Goal: Information Seeking & Learning: Learn about a topic

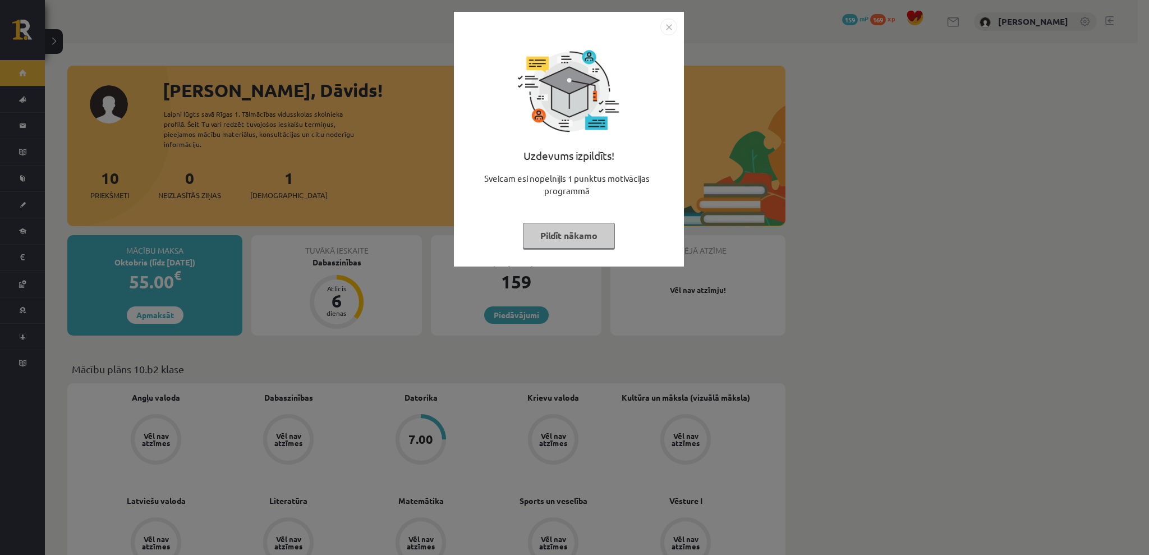
click at [535, 230] on button "Pildīt nākamo" at bounding box center [569, 236] width 92 height 26
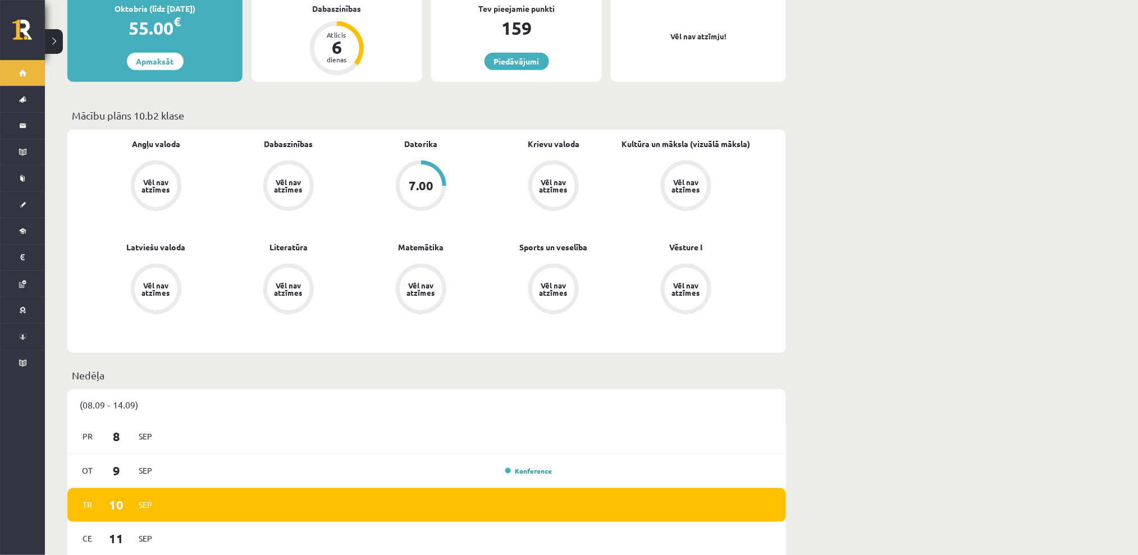
scroll to position [299, 0]
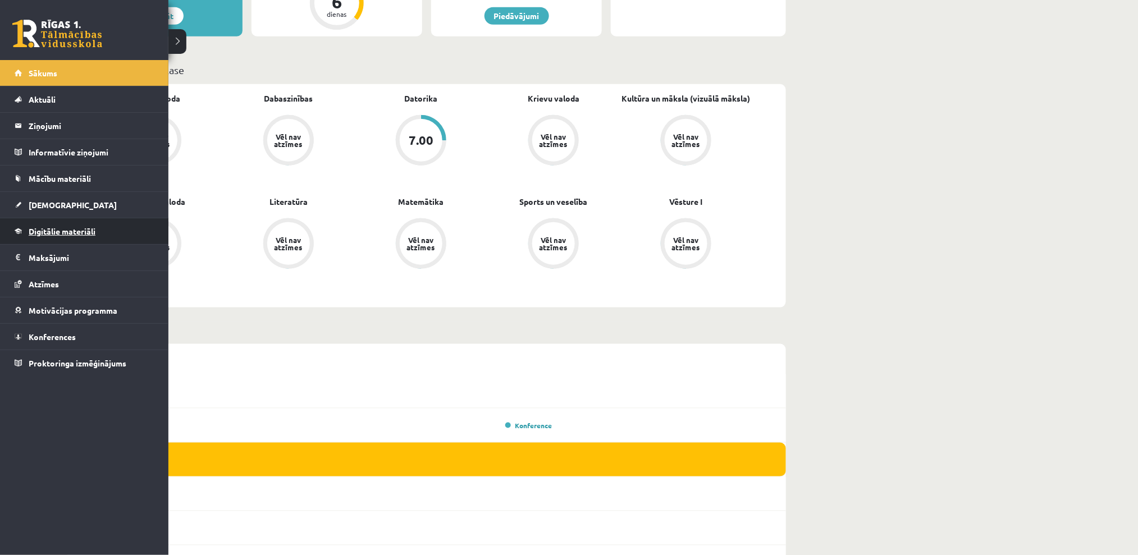
click at [41, 232] on span "Digitālie materiāli" at bounding box center [62, 231] width 67 height 10
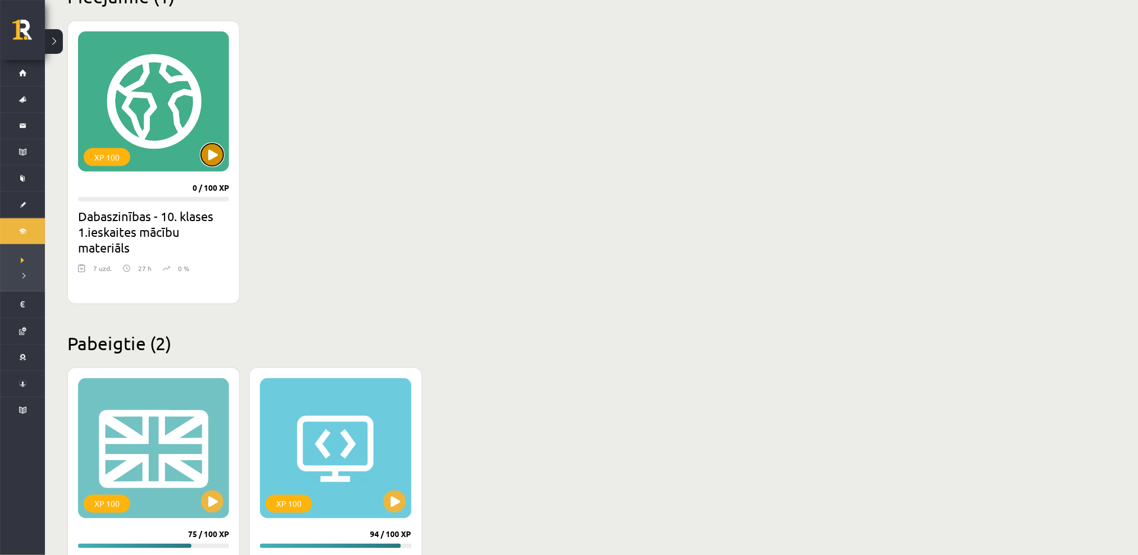
click at [207, 154] on button at bounding box center [212, 155] width 22 height 22
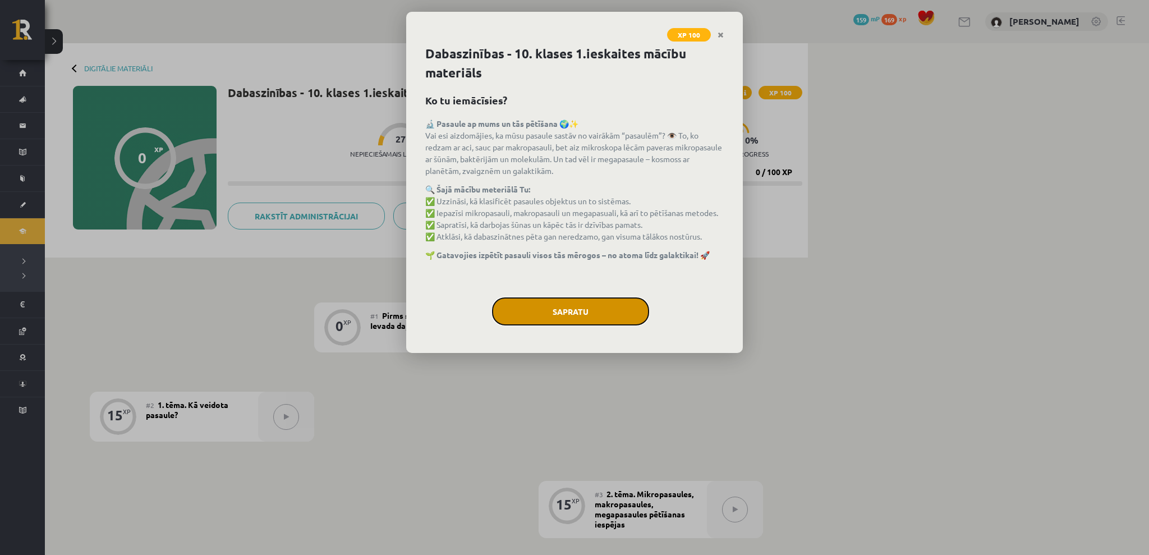
click at [519, 315] on button "Sapratu" at bounding box center [570, 311] width 157 height 28
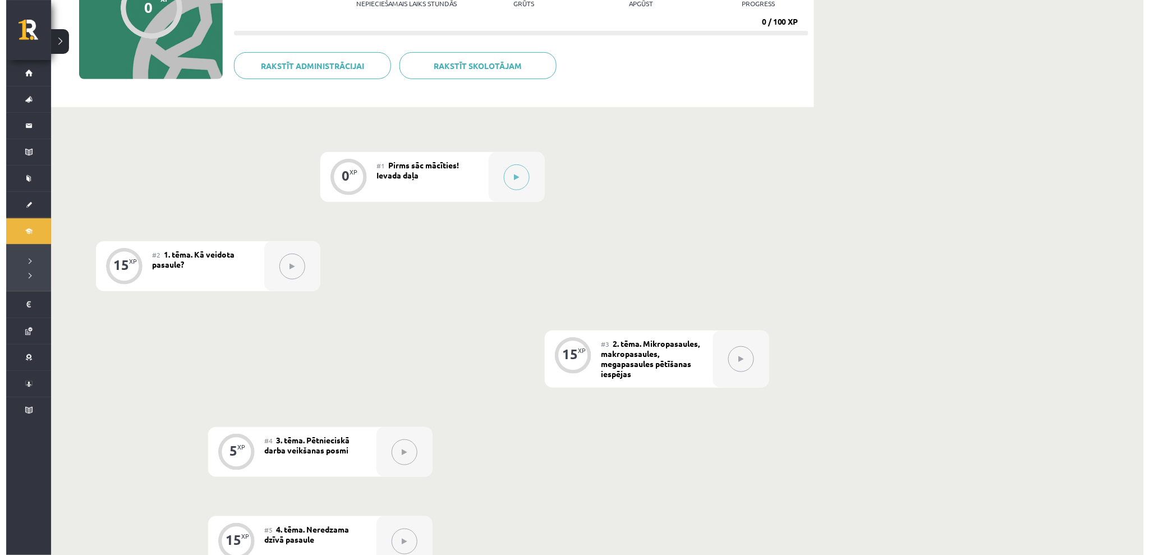
scroll to position [149, 0]
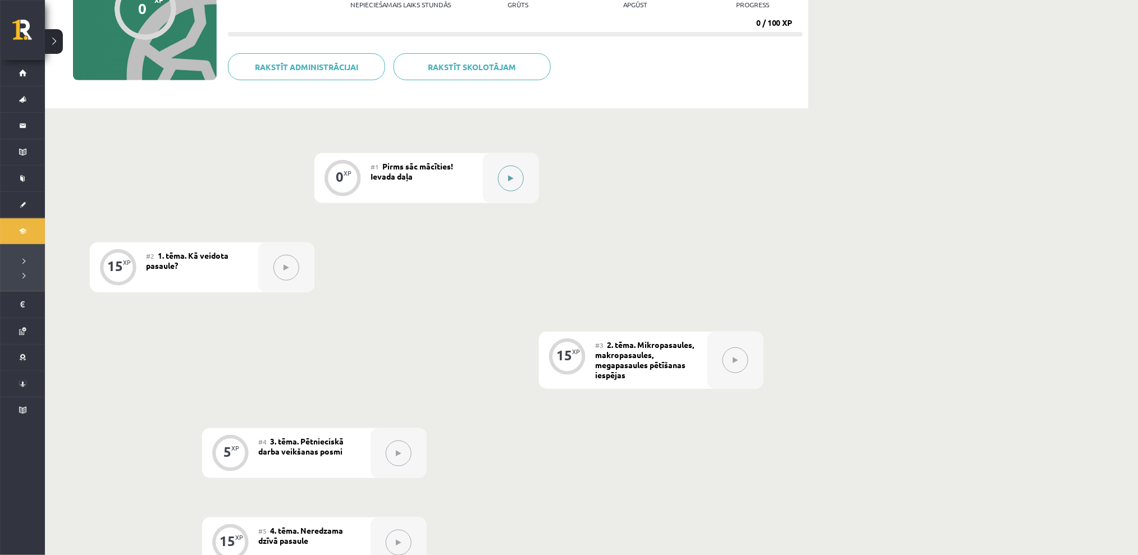
click at [510, 188] on button at bounding box center [511, 179] width 26 height 26
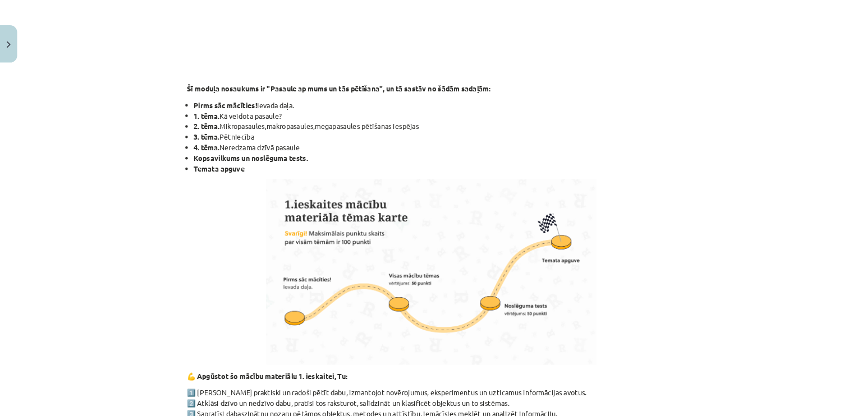
scroll to position [374, 0]
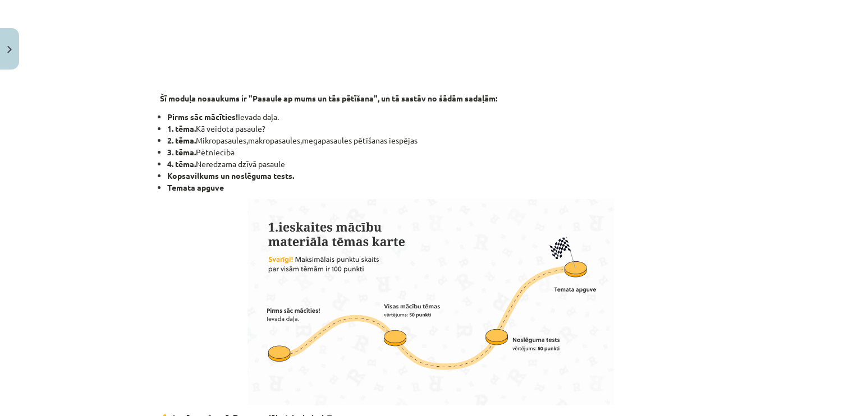
click at [613, 206] on p at bounding box center [431, 302] width 542 height 207
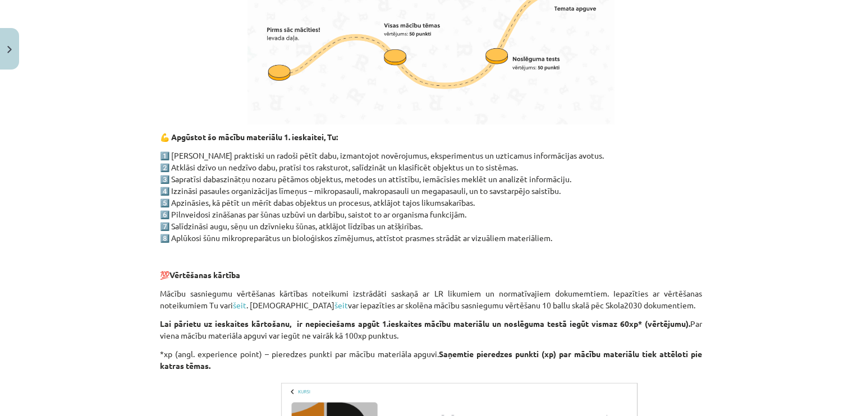
scroll to position [879, 0]
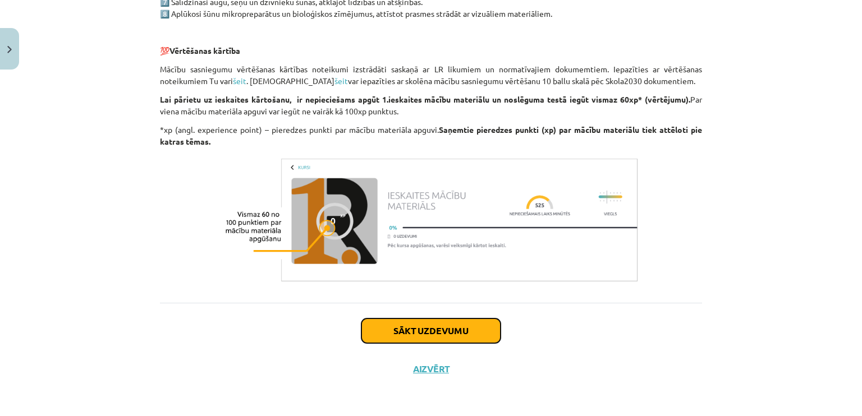
click at [372, 328] on button "Sākt uzdevumu" at bounding box center [430, 331] width 139 height 25
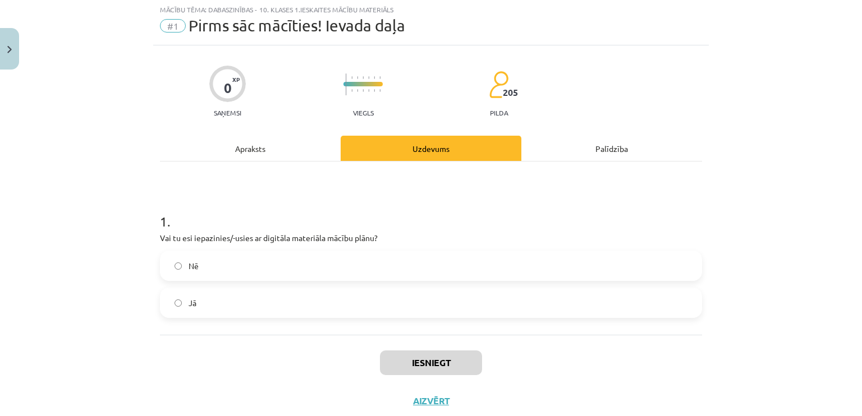
scroll to position [28, 0]
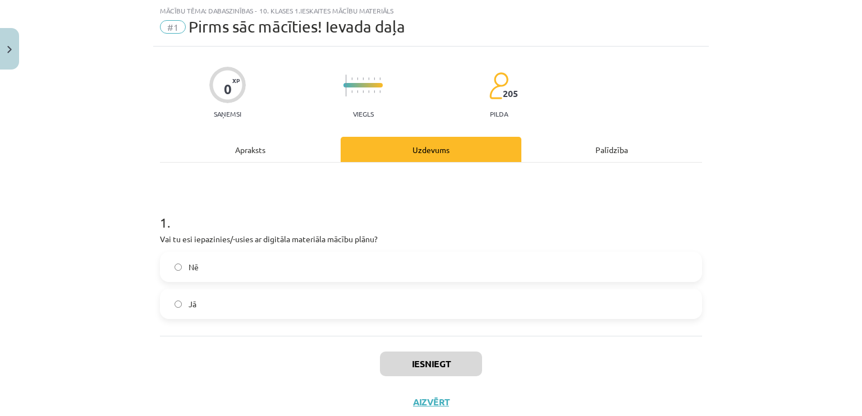
click at [345, 300] on label "Jā" at bounding box center [431, 304] width 540 height 28
click at [409, 361] on button "Iesniegt" at bounding box center [431, 364] width 102 height 25
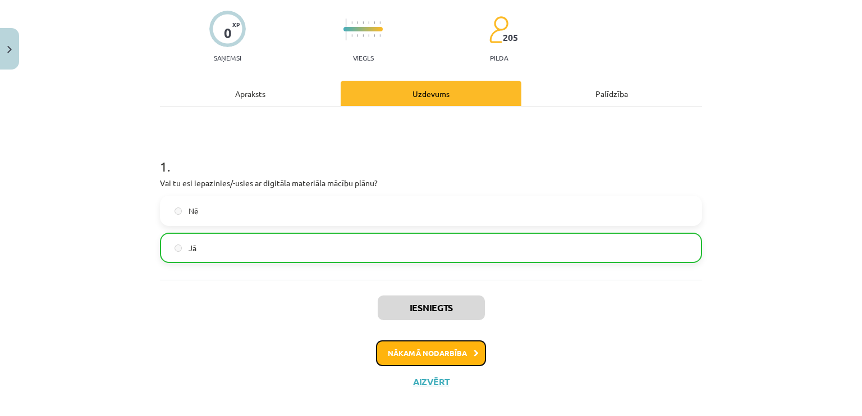
click at [415, 361] on button "Nākamā nodarbība" at bounding box center [431, 354] width 110 height 26
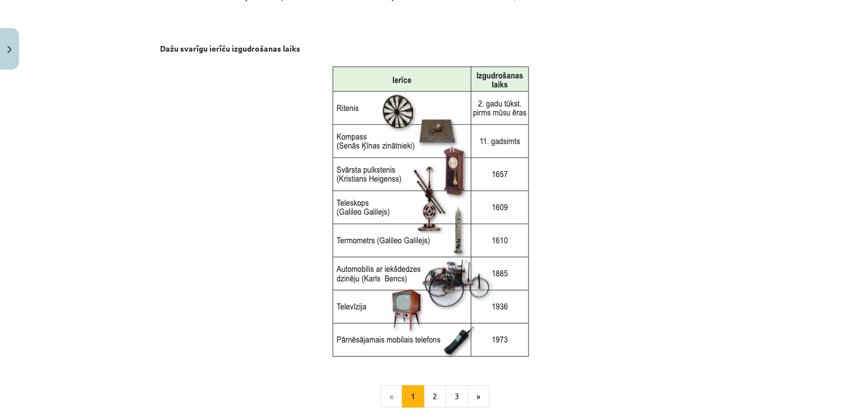
scroll to position [1505, 0]
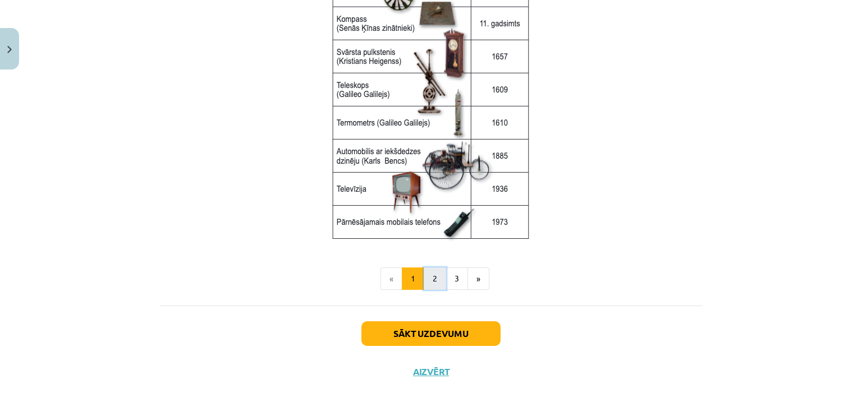
click at [428, 278] on button "2" at bounding box center [435, 279] width 22 height 22
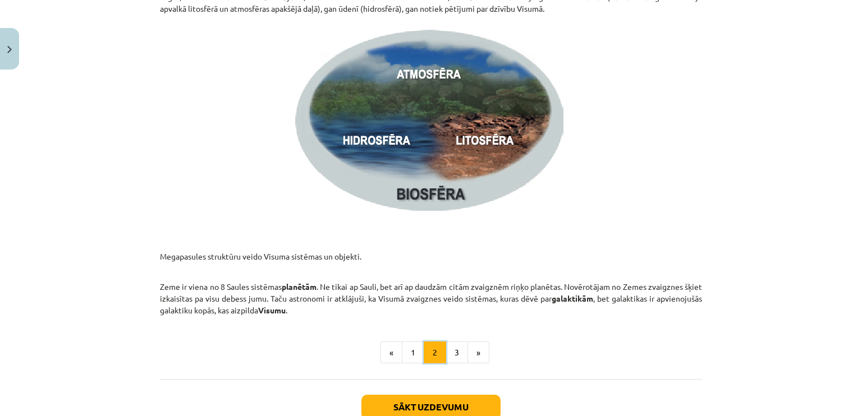
scroll to position [1697, 0]
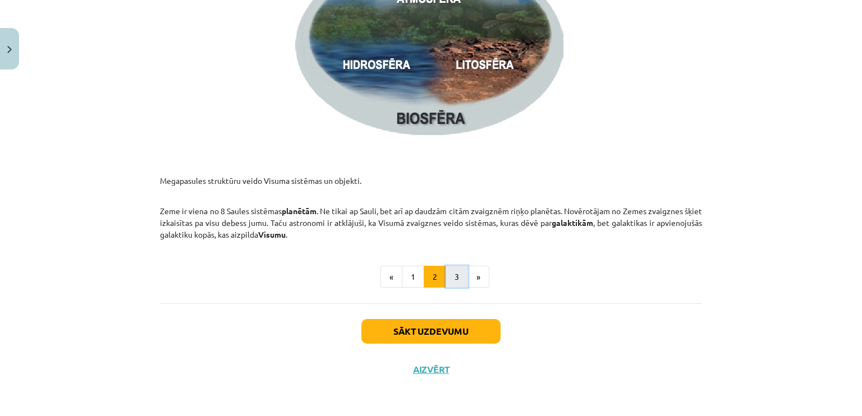
click at [446, 273] on button "3" at bounding box center [457, 277] width 22 height 22
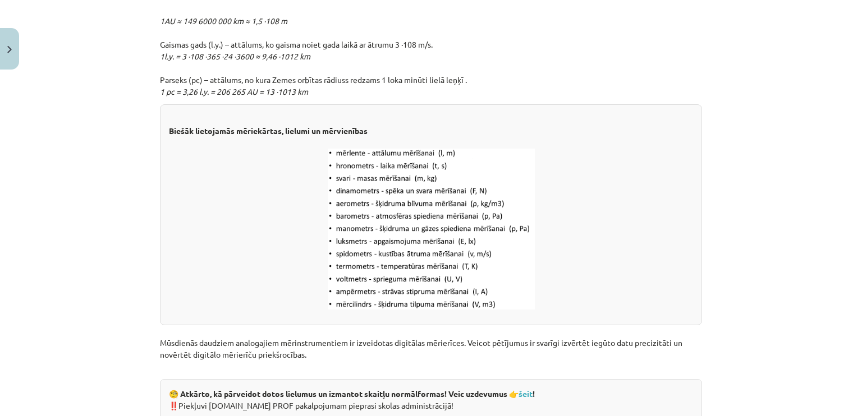
scroll to position [1474, 0]
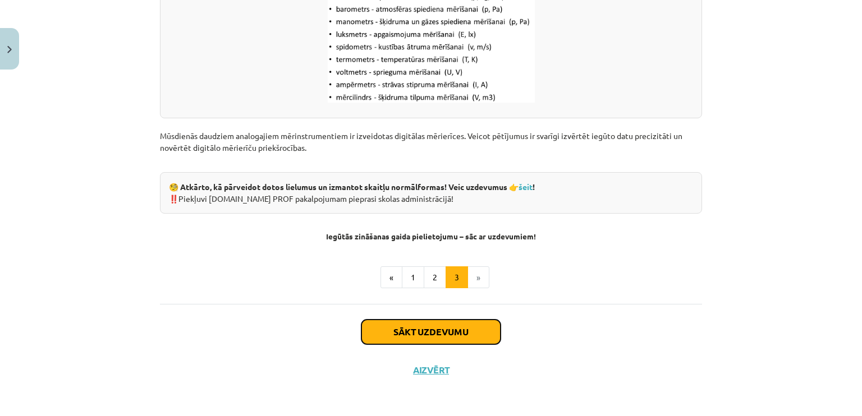
click at [423, 331] on button "Sākt uzdevumu" at bounding box center [430, 332] width 139 height 25
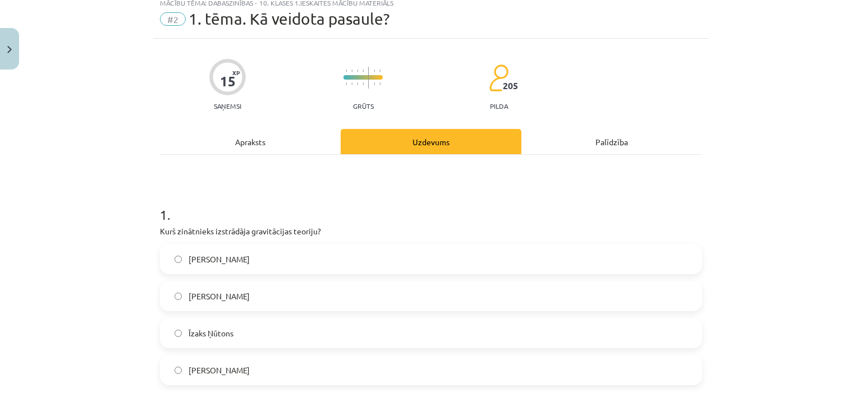
scroll to position [28, 0]
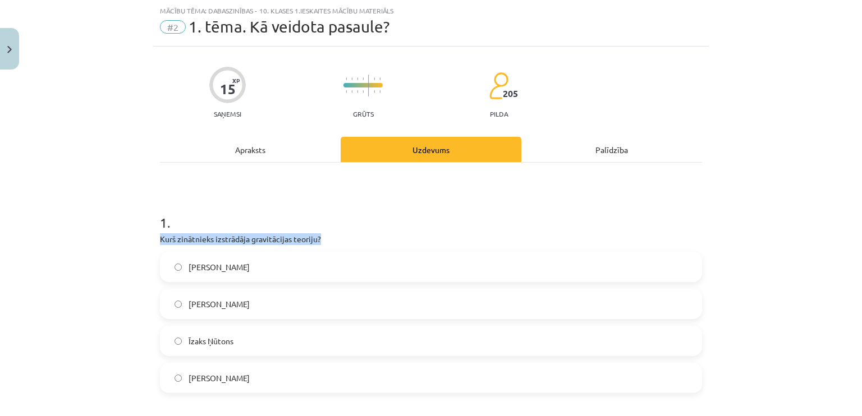
drag, startPoint x: 320, startPoint y: 240, endPoint x: 151, endPoint y: 242, distance: 169.5
copy p "Kurš zinātnieks izstrādāja gravitācijas teoriju?"
click at [270, 341] on label "Īzaks Ņūtons" at bounding box center [431, 341] width 540 height 28
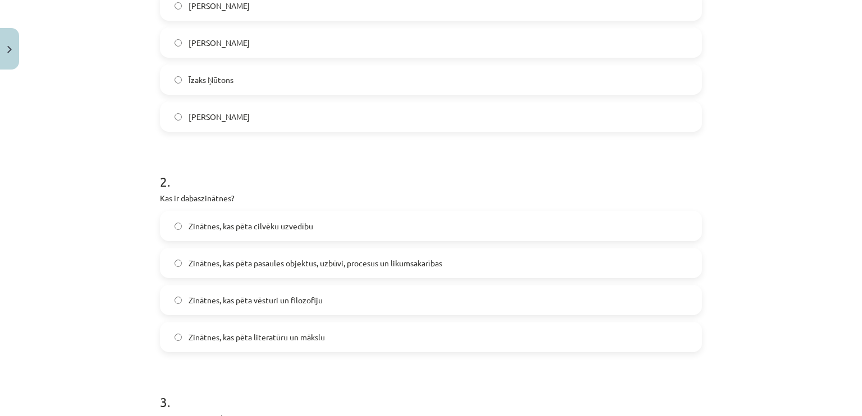
scroll to position [309, 0]
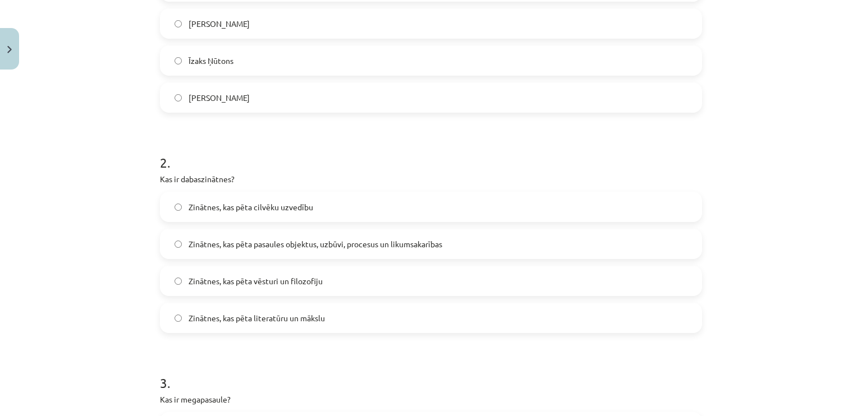
click at [290, 251] on label "Zinātnes, kas pēta pasaules objektus, uzbūvi, procesus un likumsakarības" at bounding box center [431, 244] width 540 height 28
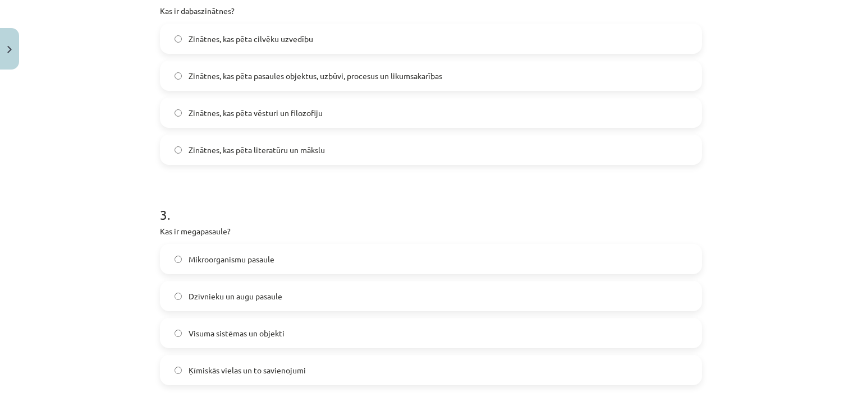
scroll to position [645, 0]
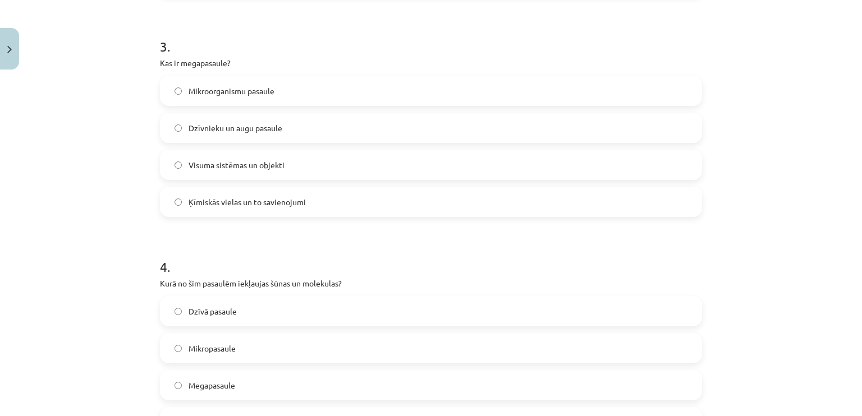
click at [240, 129] on span "Dzīvnieku un augu pasaule" at bounding box center [236, 128] width 94 height 12
click at [220, 160] on span "Visuma sistēmas un objekti" at bounding box center [237, 165] width 96 height 12
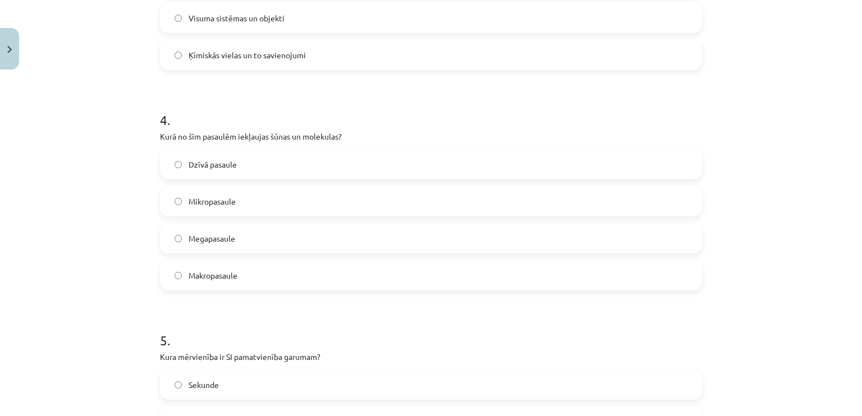
scroll to position [814, 0]
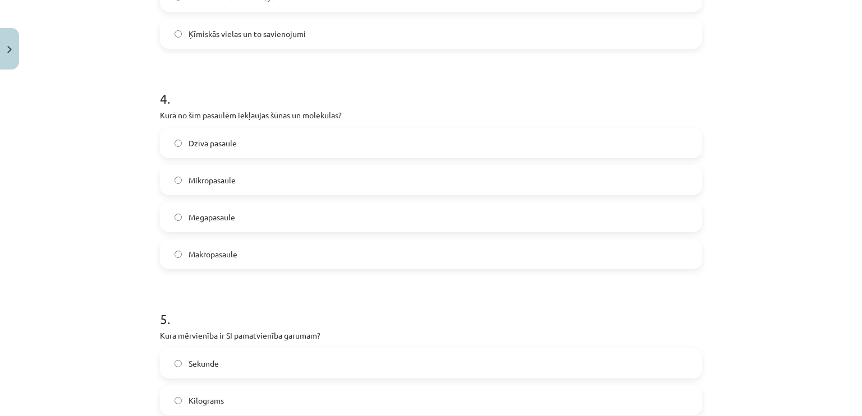
click at [189, 175] on span "Mikropasaule" at bounding box center [212, 181] width 47 height 12
click at [171, 246] on label "Makropasaule" at bounding box center [431, 254] width 540 height 28
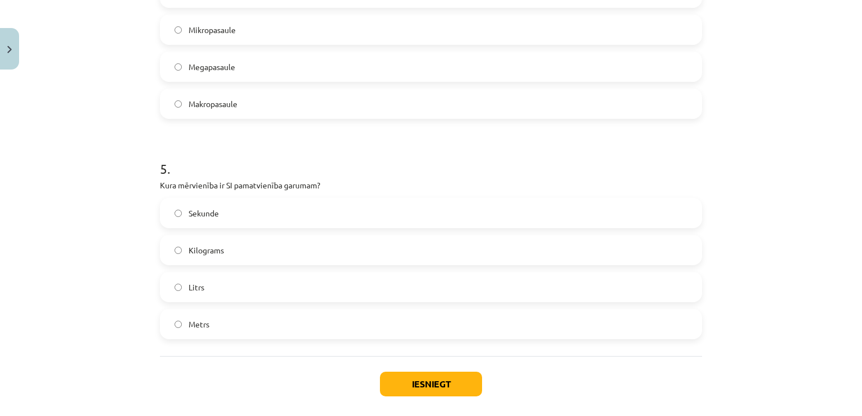
scroll to position [982, 0]
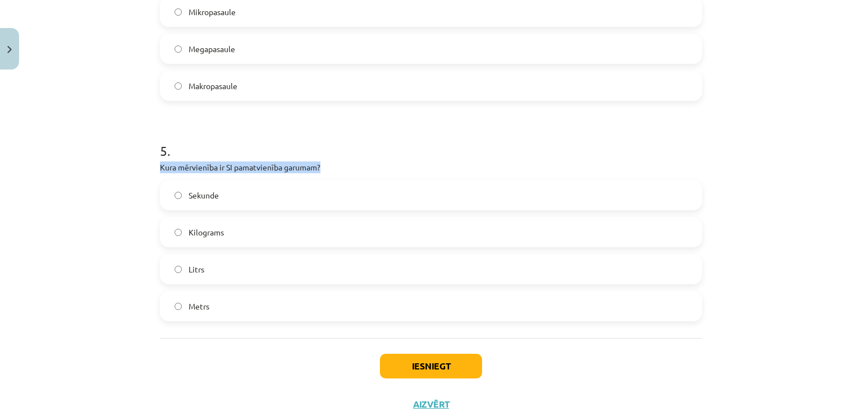
drag, startPoint x: 146, startPoint y: 165, endPoint x: 324, endPoint y: 165, distance: 177.9
click at [324, 165] on div "Mācību tēma: Dabaszinības - 10. klases 1.ieskaites mācību materiāls #2 1. tēma.…" at bounding box center [431, 208] width 862 height 416
copy p "Kura mērvienība ir SI pamatvienība garumam?"
click at [195, 301] on span "Metrs" at bounding box center [199, 307] width 21 height 12
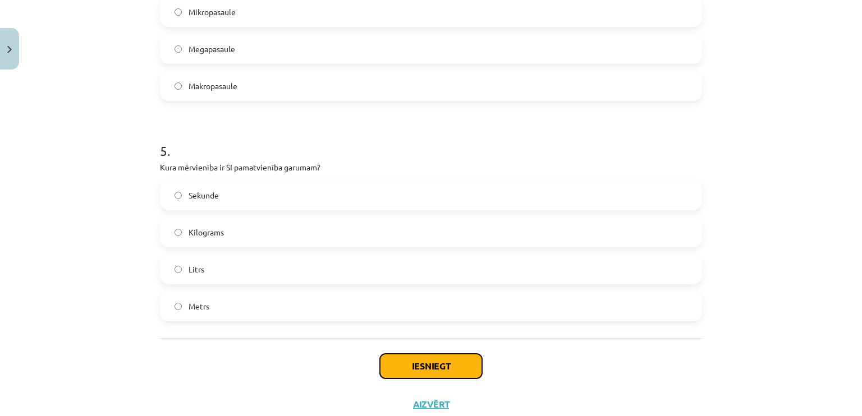
click at [444, 368] on button "Iesniegt" at bounding box center [431, 366] width 102 height 25
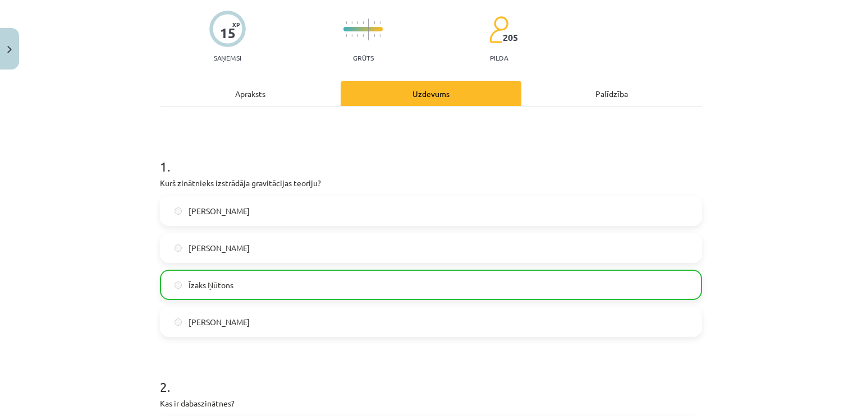
scroll to position [0, 0]
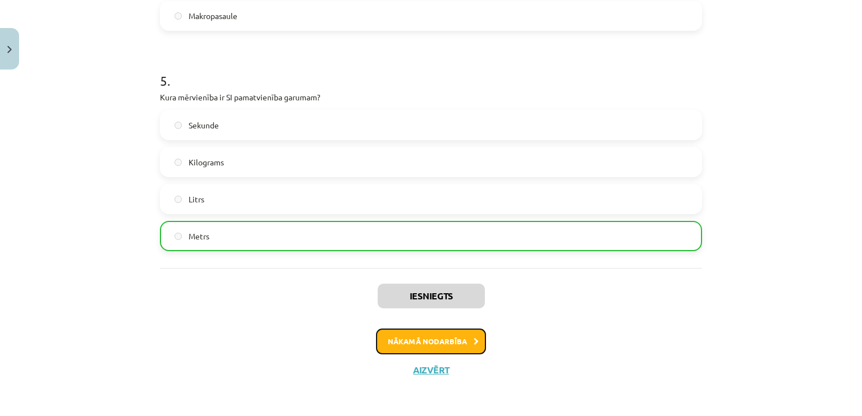
click at [391, 334] on button "Nākamā nodarbība" at bounding box center [431, 342] width 110 height 26
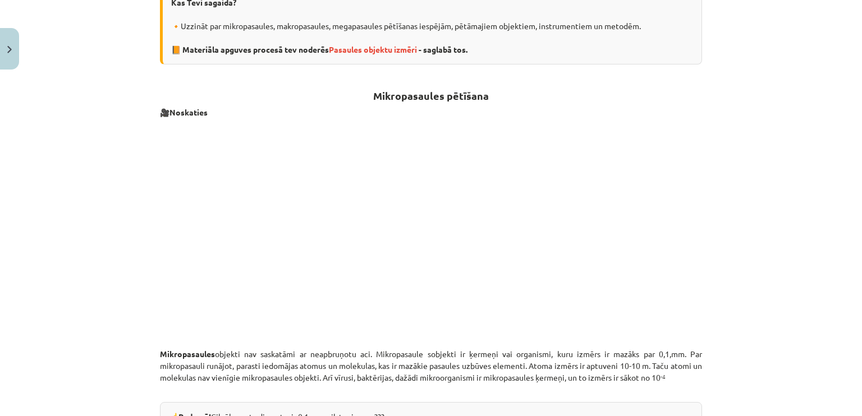
scroll to position [253, 0]
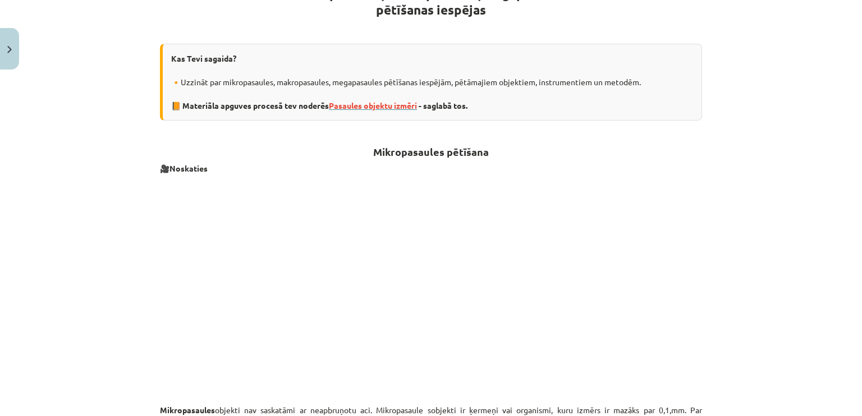
click at [336, 104] on span "Pasaules objektu izmēri" at bounding box center [373, 105] width 88 height 10
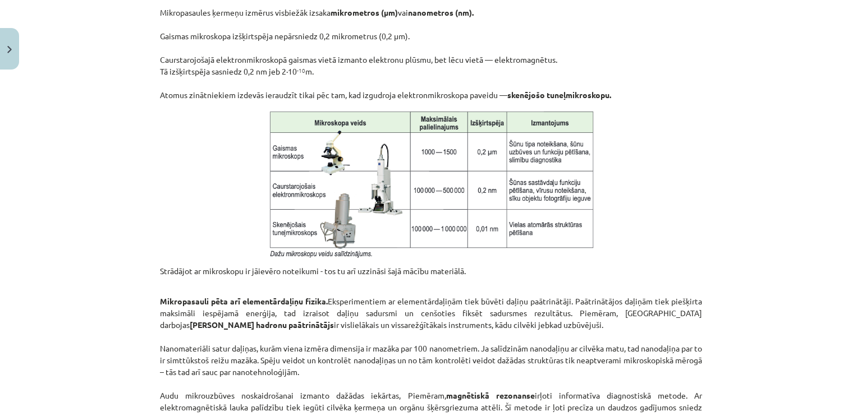
scroll to position [952, 0]
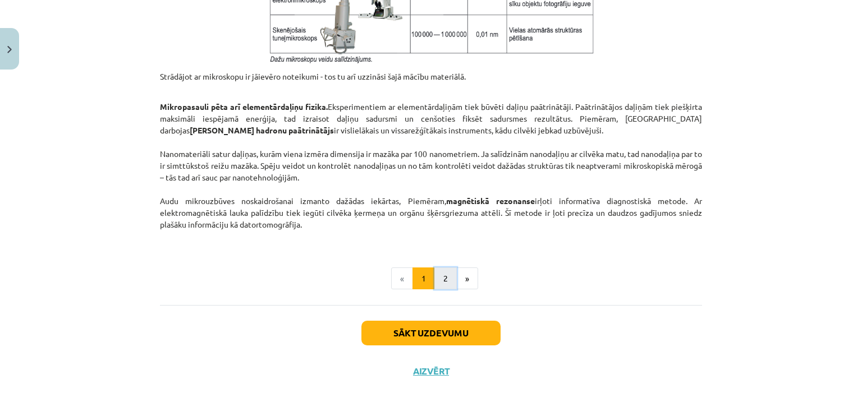
click at [442, 273] on button "2" at bounding box center [445, 279] width 22 height 22
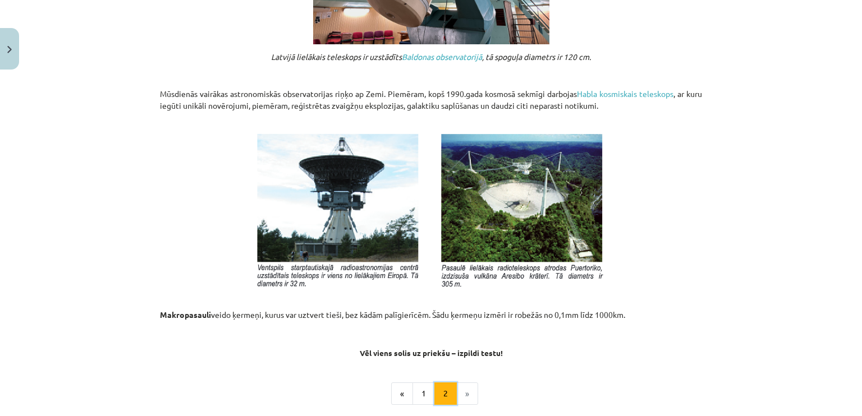
scroll to position [1234, 0]
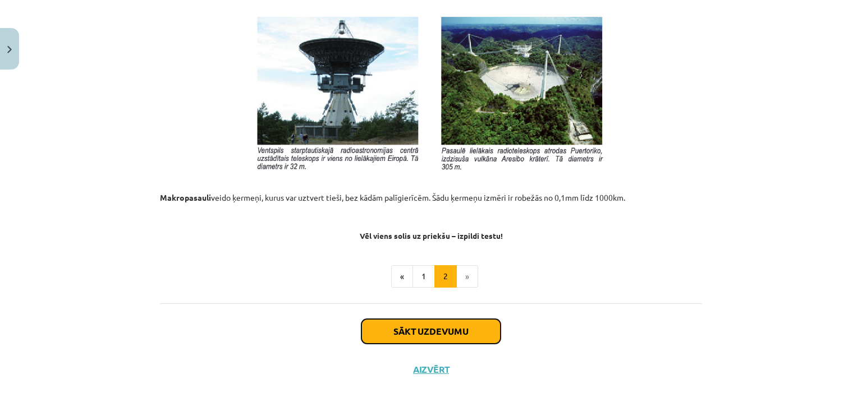
click at [416, 322] on button "Sākt uzdevumu" at bounding box center [430, 331] width 139 height 25
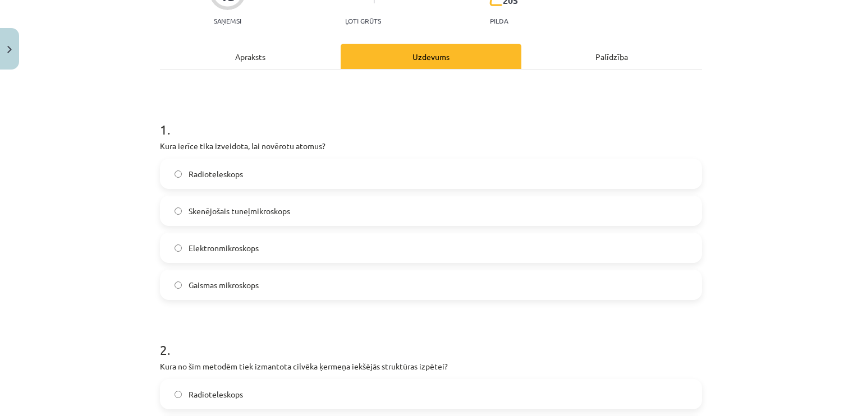
scroll to position [140, 0]
click at [232, 242] on span "Elektronmikroskops" at bounding box center [224, 247] width 70 height 12
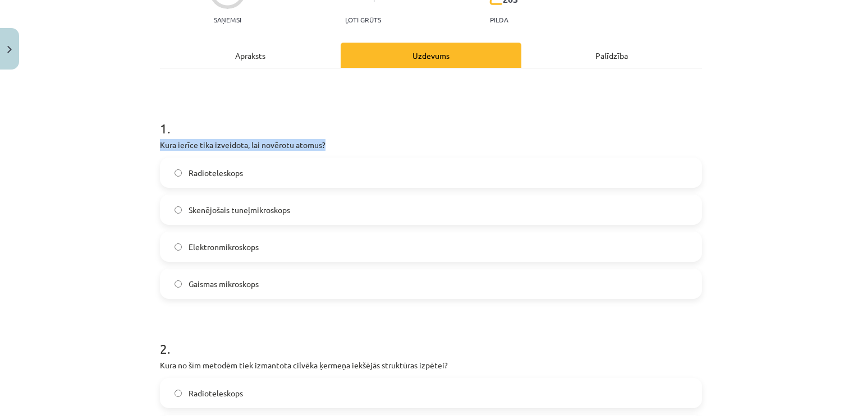
drag, startPoint x: 345, startPoint y: 147, endPoint x: 143, endPoint y: 144, distance: 202.6
click at [143, 144] on div "Mācību tēma: Dabaszinības - 10. klases 1.ieskaites mācību materiāls #3 2. tēma.…" at bounding box center [431, 208] width 862 height 416
copy p "Kura ierīce tika izveidota, lai novērotu atomus?"
click at [199, 115] on h1 "1 ." at bounding box center [431, 118] width 542 height 35
click at [212, 213] on span "Skenējošais tuneļmikroskops" at bounding box center [240, 210] width 102 height 12
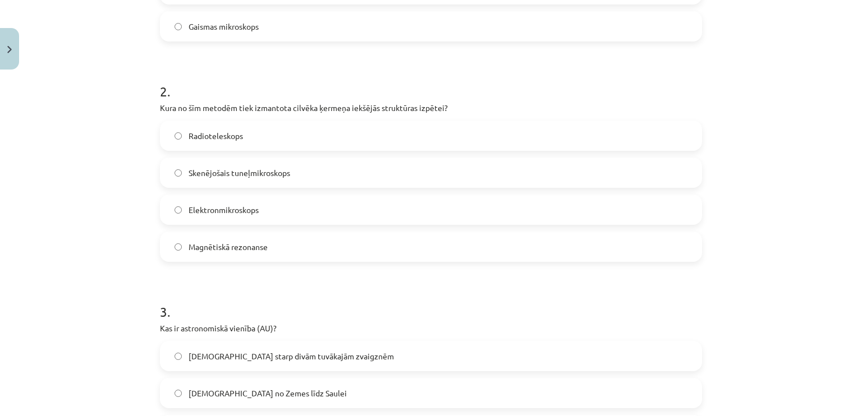
scroll to position [421, 0]
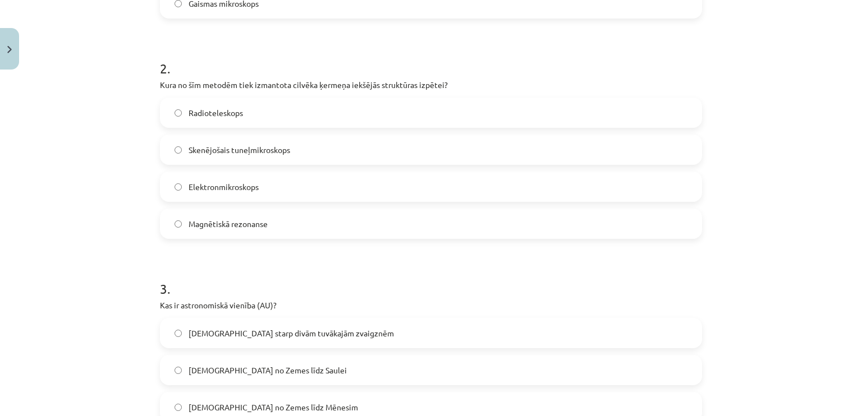
click at [189, 221] on span "Magnētiskā rezonanse" at bounding box center [228, 224] width 79 height 12
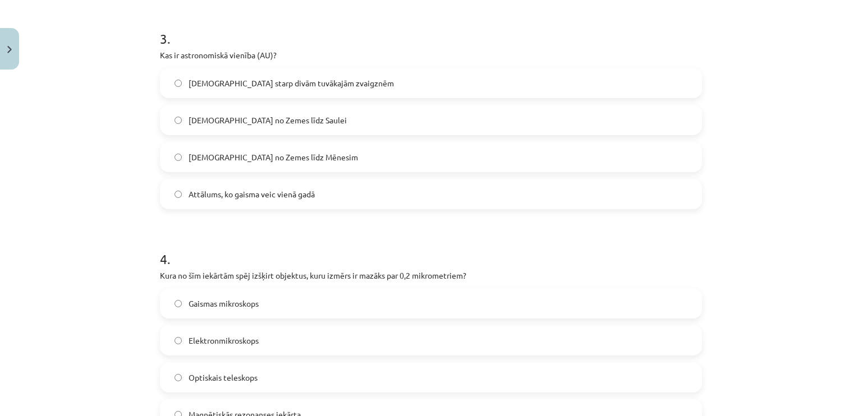
scroll to position [645, 0]
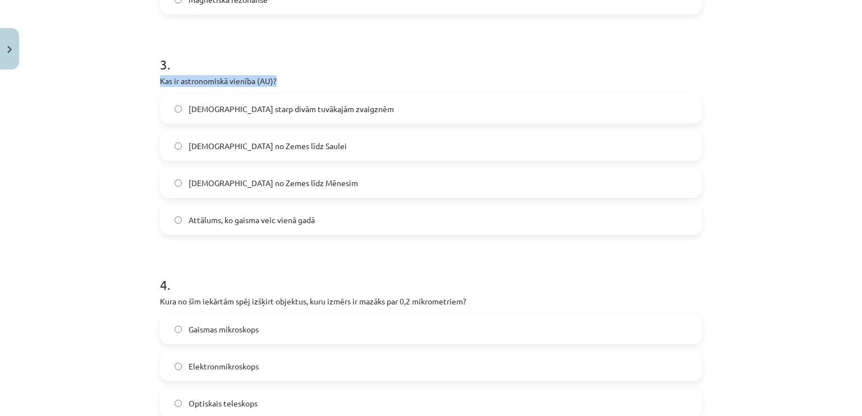
drag, startPoint x: 145, startPoint y: 79, endPoint x: 287, endPoint y: 80, distance: 142.0
click at [287, 80] on div "Mācību tēma: Dabaszinības - 10. klases 1.ieskaites mācību materiāls #3 2. tēma.…" at bounding box center [431, 208] width 862 height 416
copy p "Kas ir astronomiskā vienība (AU)?"
click at [251, 152] on label "Attālums no Zemes līdz Saulei" at bounding box center [431, 146] width 540 height 28
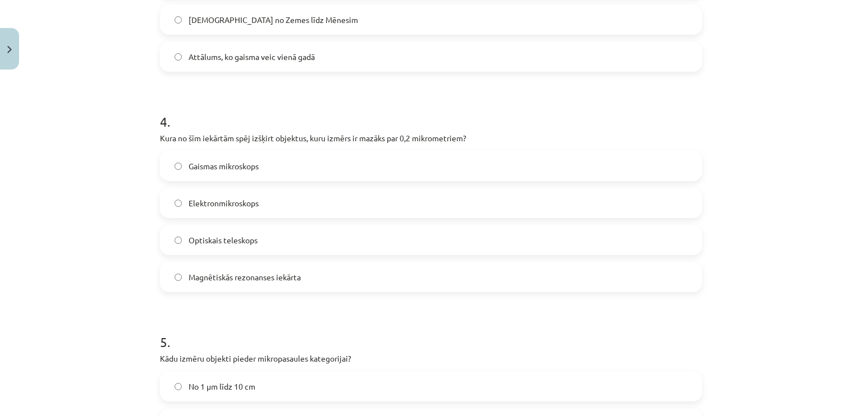
scroll to position [814, 0]
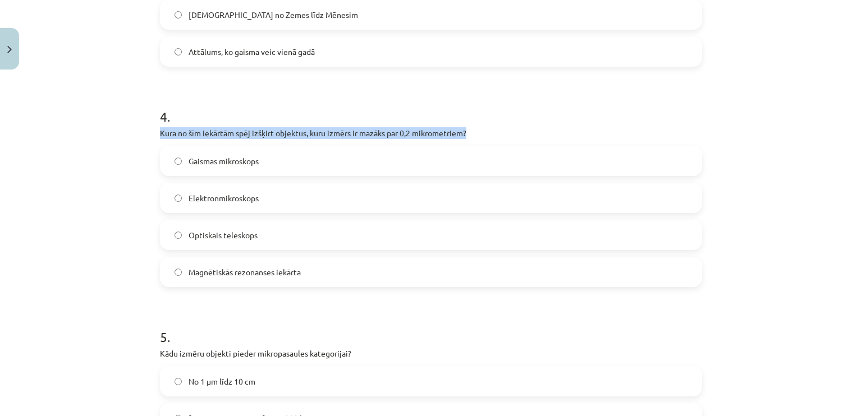
drag, startPoint x: 132, startPoint y: 134, endPoint x: 556, endPoint y: 134, distance: 424.3
click at [556, 134] on div "Mācību tēma: Dabaszinības - 10. klases 1.ieskaites mācību materiāls #3 2. tēma.…" at bounding box center [431, 208] width 862 height 416
copy p "Kura no šīm iekārtām spēj izšķirt objektus, kuru izmērs ir mazāks par 0,2 mikro…"
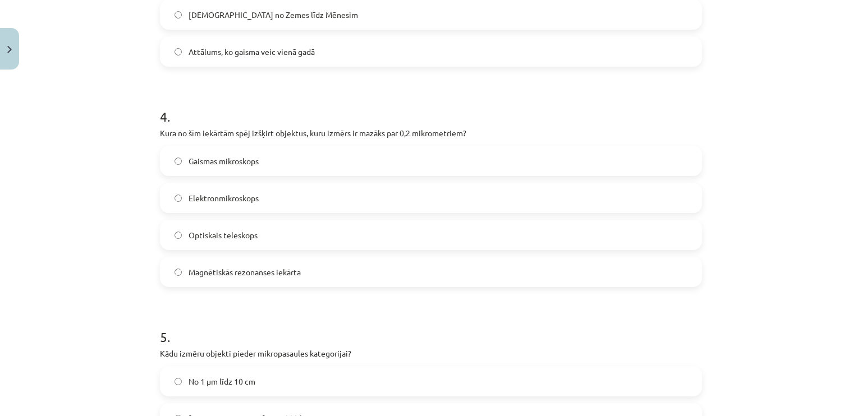
click at [224, 201] on span "Elektronmikroskops" at bounding box center [224, 199] width 70 height 12
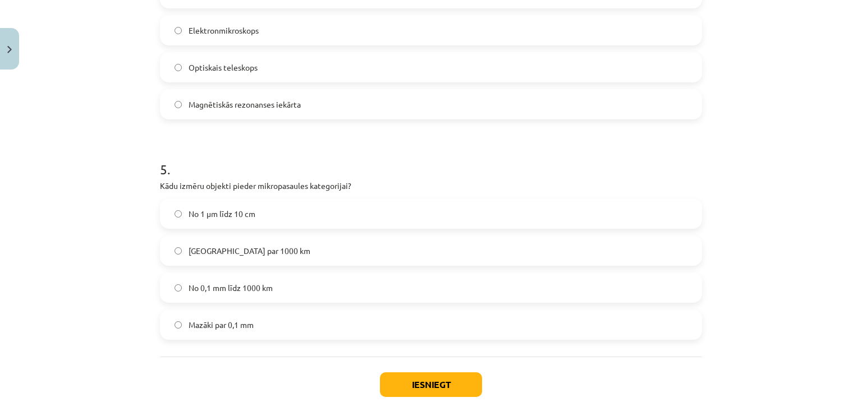
scroll to position [982, 0]
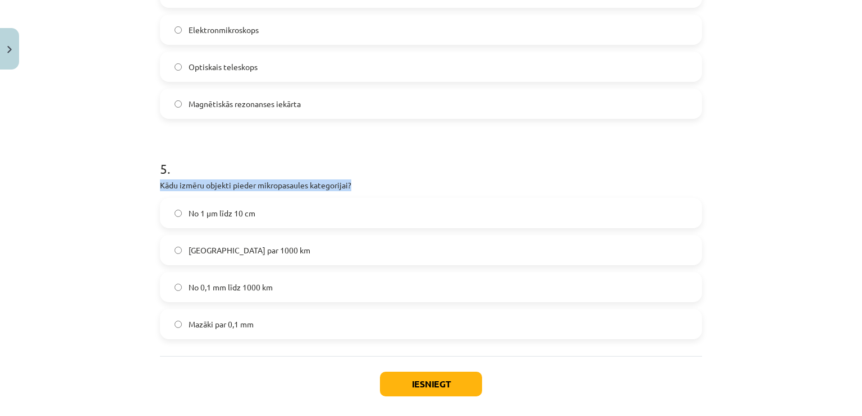
drag, startPoint x: 118, startPoint y: 184, endPoint x: 355, endPoint y: 180, distance: 236.3
click at [355, 180] on div "Mācību tēma: Dabaszinības - 10. klases 1.ieskaites mācību materiāls #3 2. tēma.…" at bounding box center [431, 208] width 862 height 416
copy p "Kādu izmēru objekti pieder mikropasaules kategorijai?"
click at [251, 322] on label "Mazāki par 0,1 mm" at bounding box center [431, 324] width 540 height 28
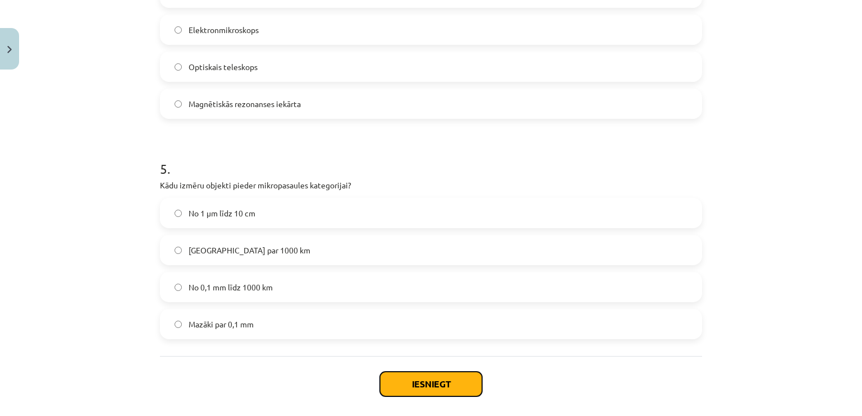
click at [396, 382] on button "Iesniegt" at bounding box center [431, 384] width 102 height 25
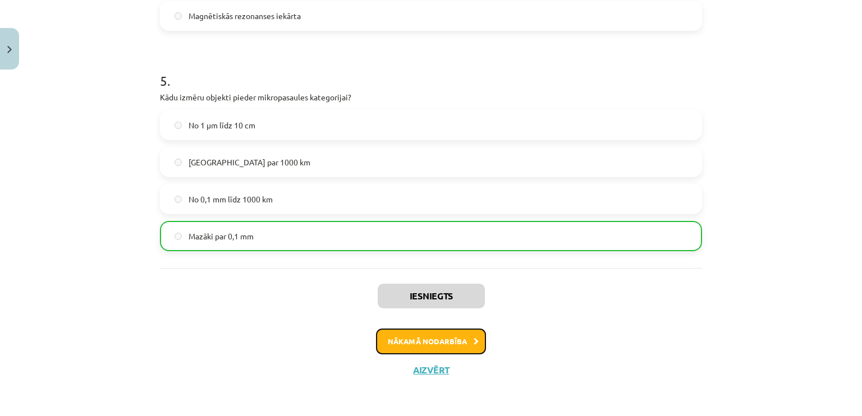
click at [386, 334] on button "Nākamā nodarbība" at bounding box center [431, 342] width 110 height 26
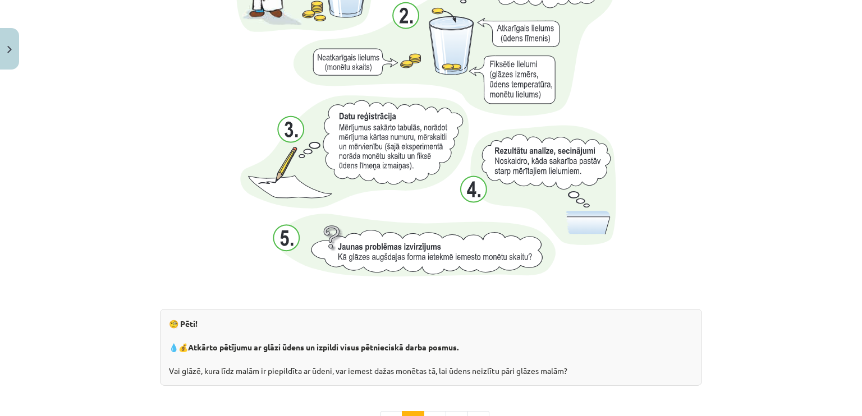
scroll to position [1194, 0]
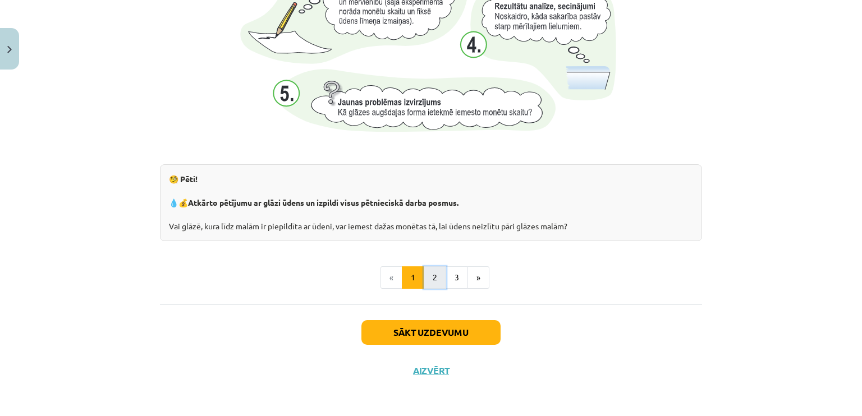
click at [424, 283] on button "2" at bounding box center [435, 278] width 22 height 22
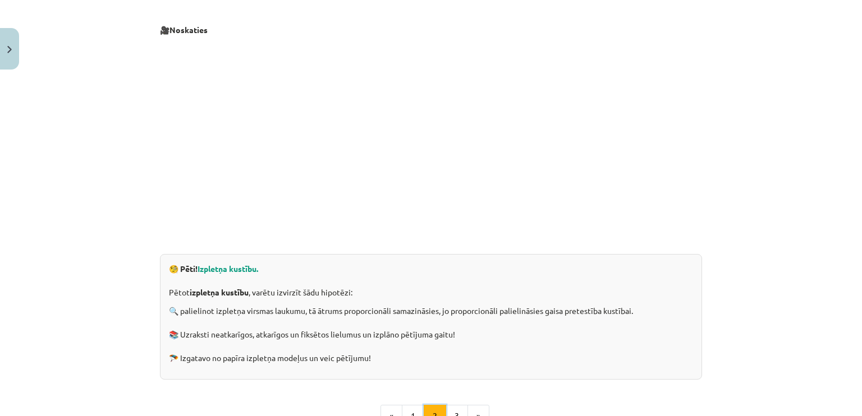
scroll to position [340, 0]
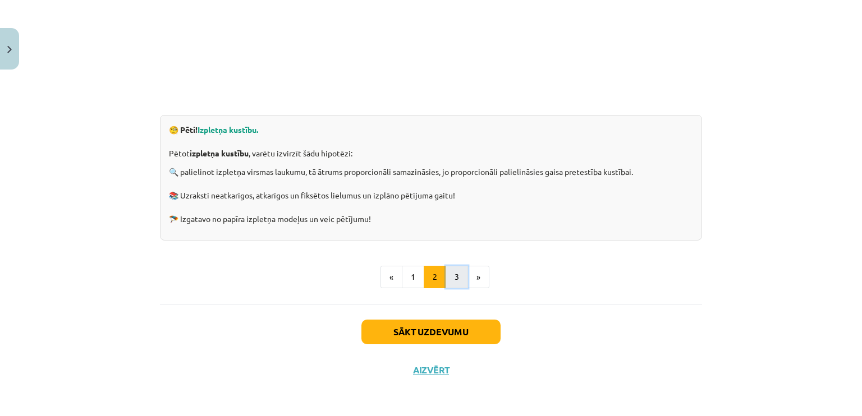
click at [450, 273] on button "3" at bounding box center [457, 277] width 22 height 22
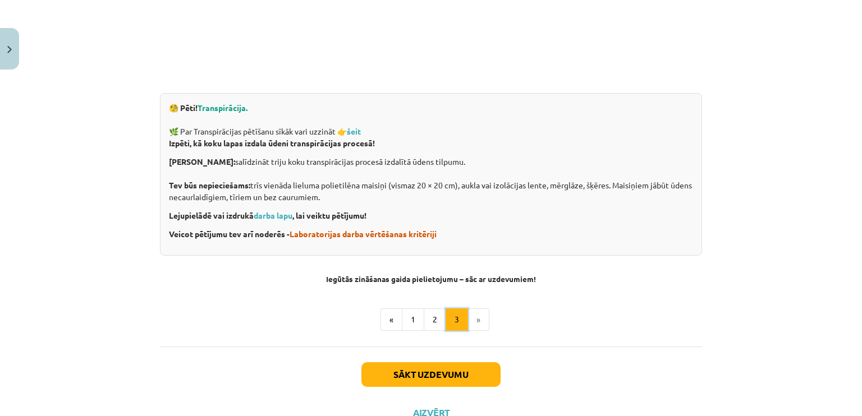
scroll to position [404, 0]
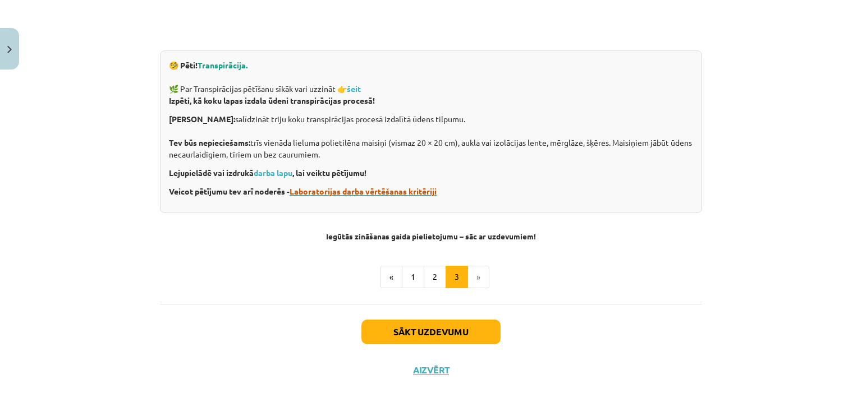
click at [345, 193] on span "Laboratorijas darba vērtēšanas kritēriji" at bounding box center [363, 191] width 147 height 10
click at [408, 287] on button "1" at bounding box center [413, 277] width 22 height 22
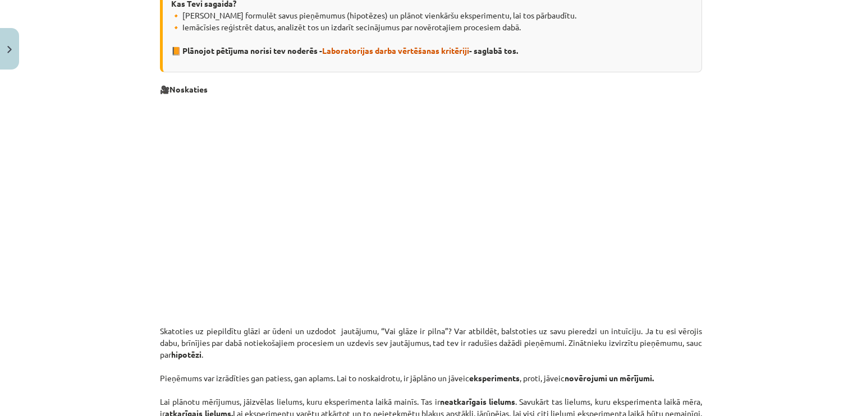
scroll to position [200, 0]
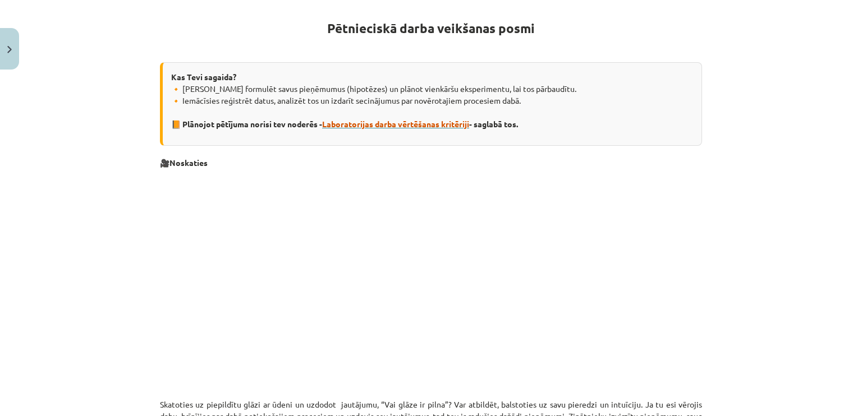
click at [415, 122] on span "Laboratorijas darba vērtēšanas kritēriji" at bounding box center [395, 124] width 147 height 10
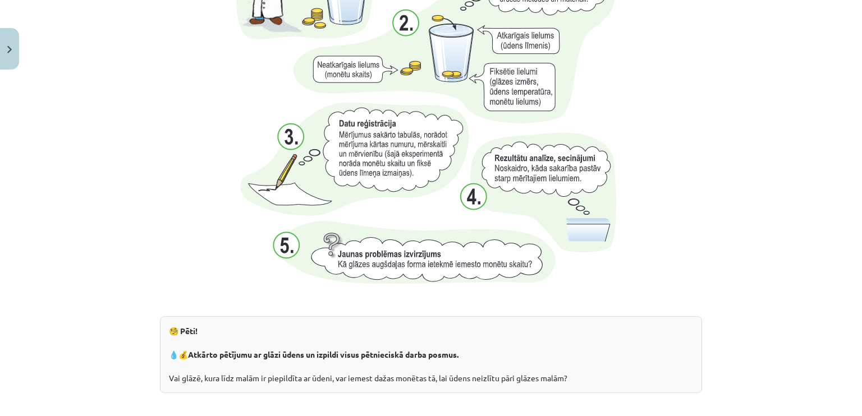
scroll to position [1194, 0]
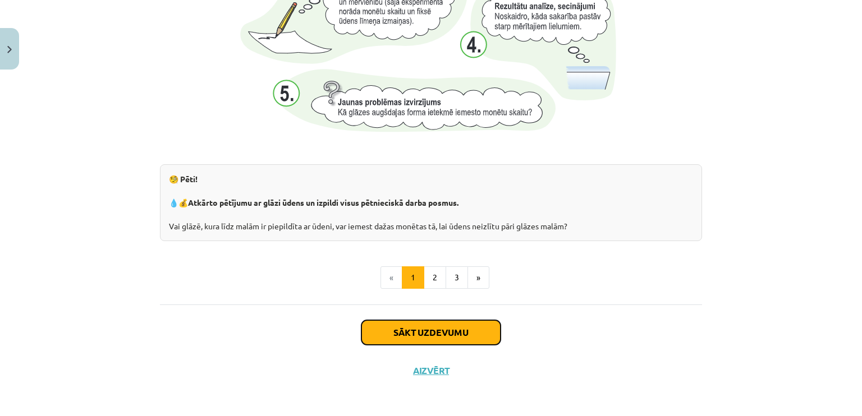
click at [401, 322] on button "Sākt uzdevumu" at bounding box center [430, 332] width 139 height 25
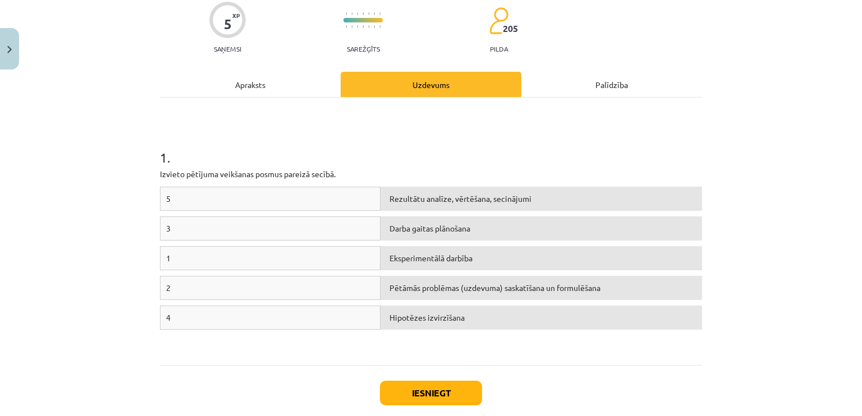
scroll to position [140, 0]
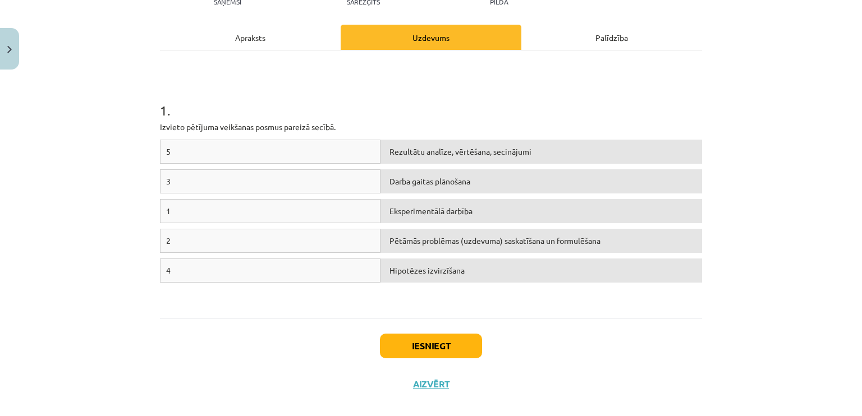
click at [301, 199] on div "1" at bounding box center [270, 211] width 221 height 24
click at [301, 209] on div "1" at bounding box center [270, 211] width 221 height 24
click at [402, 181] on div "Darba gaitas plānošana" at bounding box center [542, 181] width 322 height 24
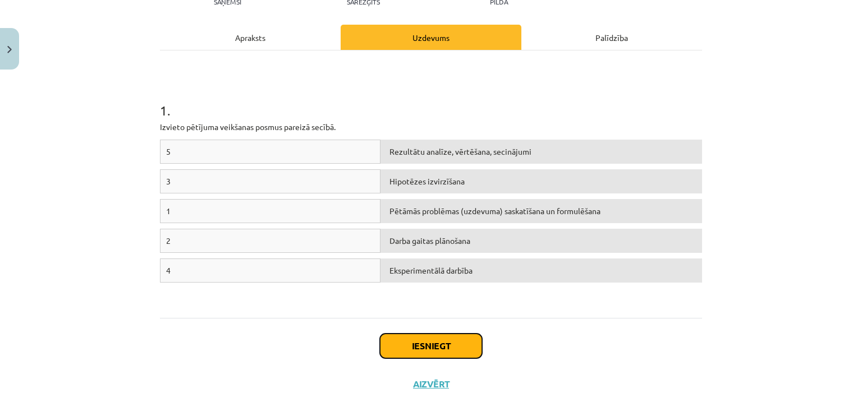
click at [380, 345] on button "Iesniegt" at bounding box center [431, 346] width 102 height 25
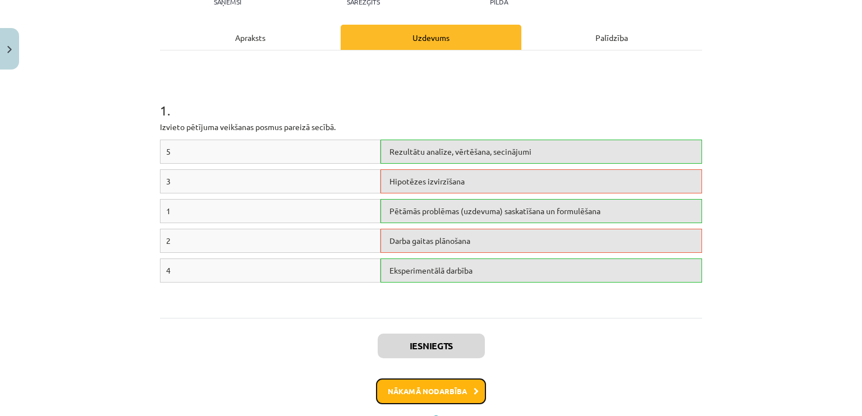
click at [407, 383] on button "Nākamā nodarbība" at bounding box center [431, 392] width 110 height 26
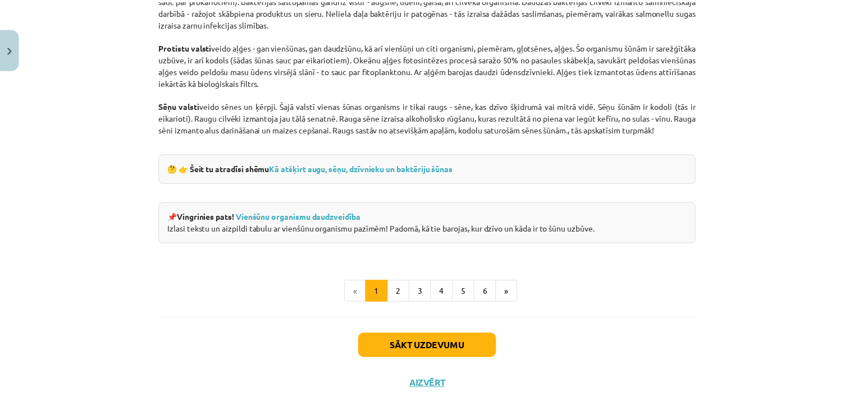
scroll to position [1048, 0]
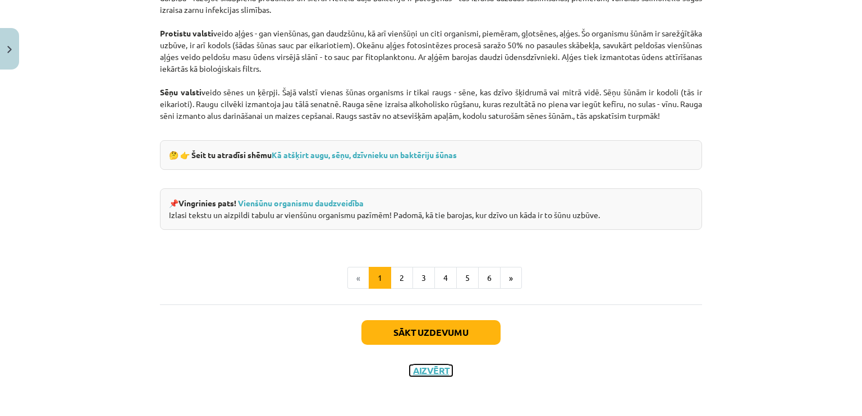
click at [427, 374] on button "Aizvērt" at bounding box center [431, 370] width 43 height 11
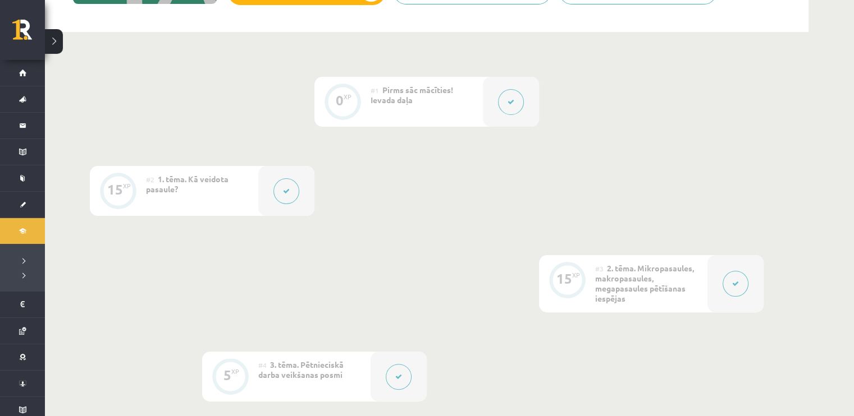
scroll to position [0, 0]
